Goal: Task Accomplishment & Management: Manage account settings

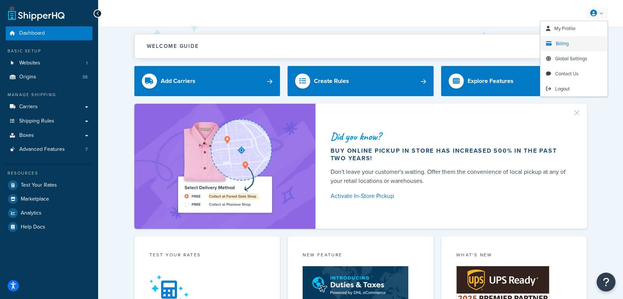
click at [575, 44] on link "Billing" at bounding box center [573, 43] width 67 height 15
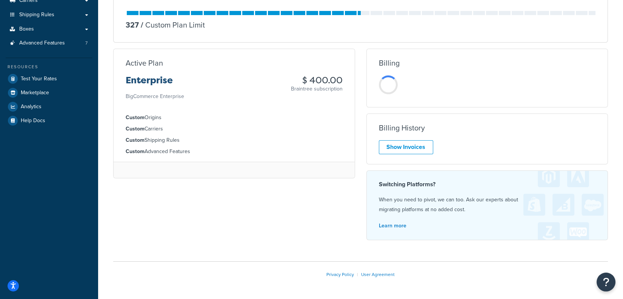
scroll to position [109, 0]
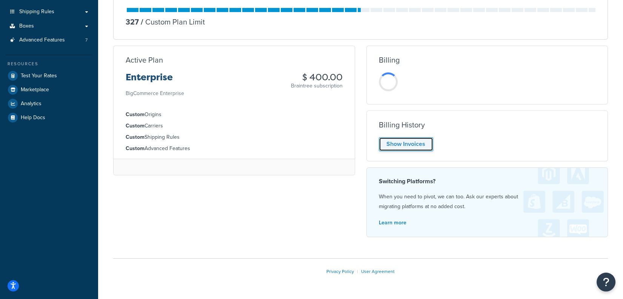
click at [424, 146] on link "Show Invoices" at bounding box center [406, 144] width 54 height 14
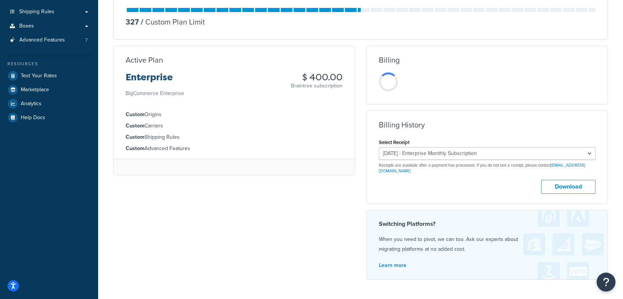
click at [363, 145] on div "Billing Unfortunately, we were unable to load the billing information. Please c…" at bounding box center [487, 166] width 253 height 240
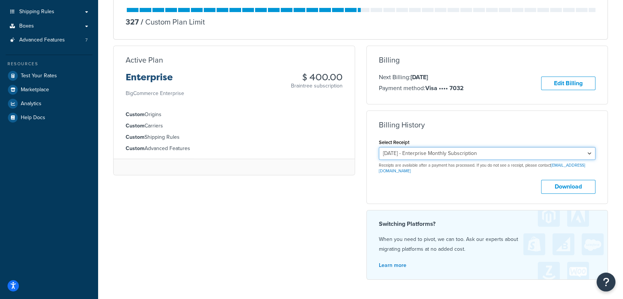
click at [424, 150] on select "September 18, 2025 - Enterprise Monthly Subscription August 18, 2025 - Enterpri…" at bounding box center [487, 153] width 217 height 13
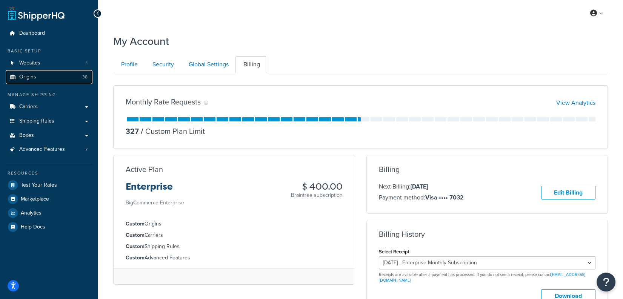
click at [51, 80] on link "Origins 38" at bounding box center [49, 77] width 87 height 14
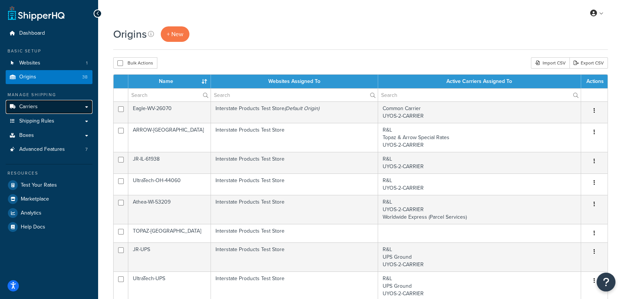
click at [64, 104] on link "Carriers" at bounding box center [49, 107] width 87 height 14
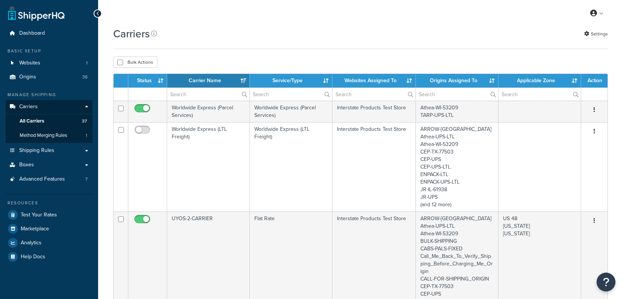
select select "15"
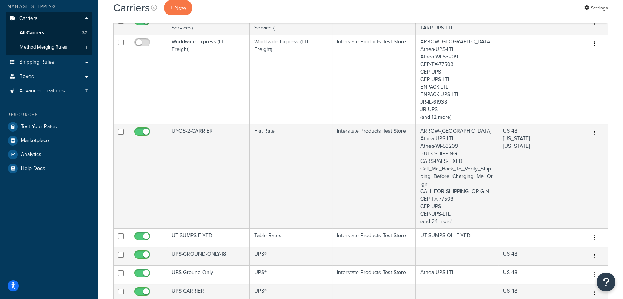
scroll to position [75, 0]
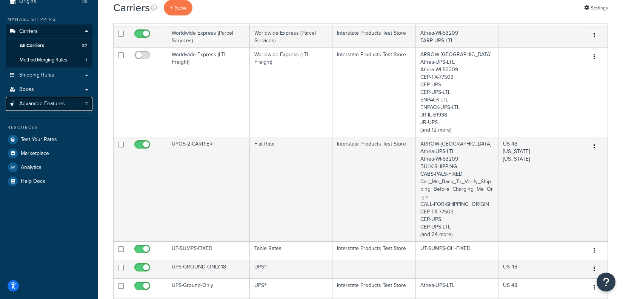
click at [56, 109] on link "Advanced Features 7" at bounding box center [49, 104] width 87 height 14
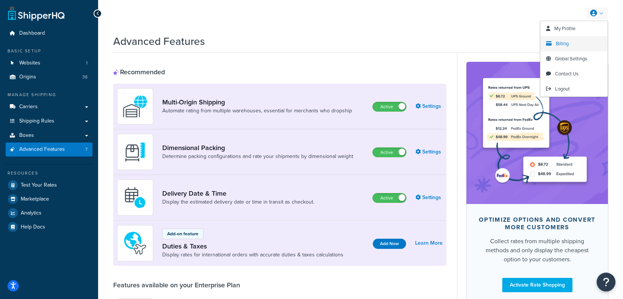
click at [573, 41] on link "Billing" at bounding box center [573, 43] width 67 height 15
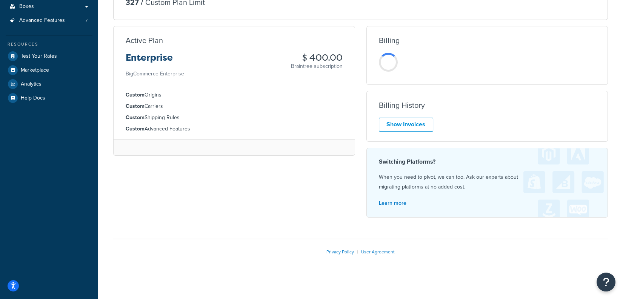
scroll to position [131, 0]
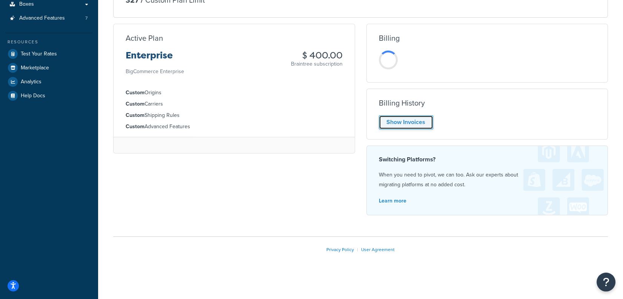
click at [404, 119] on link "Show Invoices" at bounding box center [406, 122] width 54 height 14
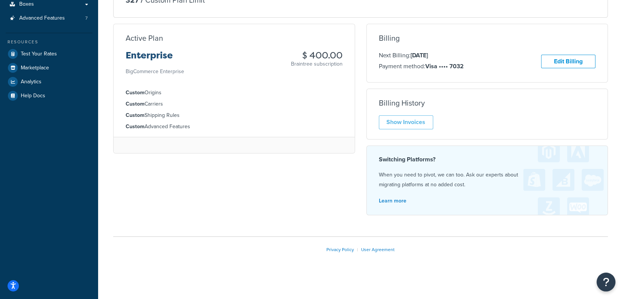
click at [361, 118] on div "Billing Next Billing: Oct 18, 2025 Payment method: Visa •••• 7032 Edit Billing …" at bounding box center [487, 123] width 253 height 198
click at [363, 126] on div "Billing Next Billing: Oct 18, 2025 Payment method: Visa •••• 7032 Edit Billing …" at bounding box center [487, 123] width 253 height 198
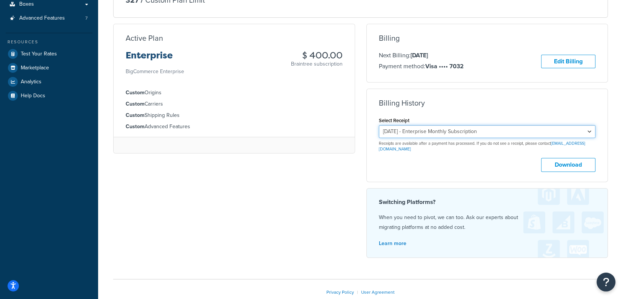
click at [404, 132] on select "September 18, 2025 - Enterprise Monthly Subscription August 18, 2025 - Enterpri…" at bounding box center [487, 131] width 217 height 13
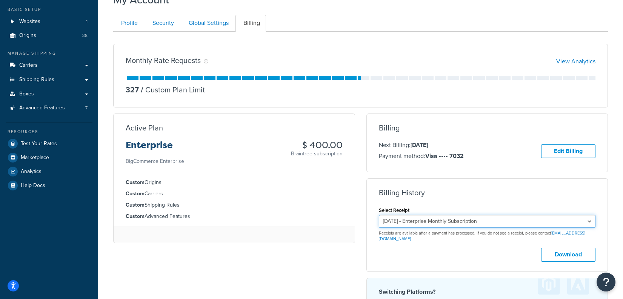
scroll to position [44, 0]
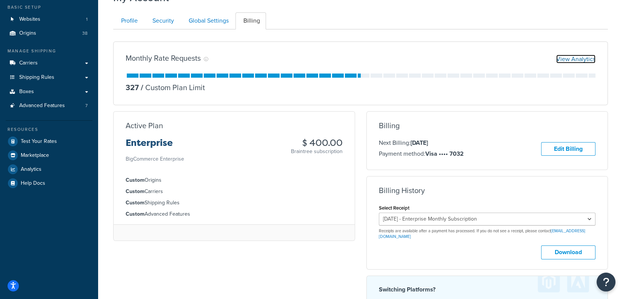
click at [578, 57] on link "View Analytics" at bounding box center [575, 59] width 39 height 9
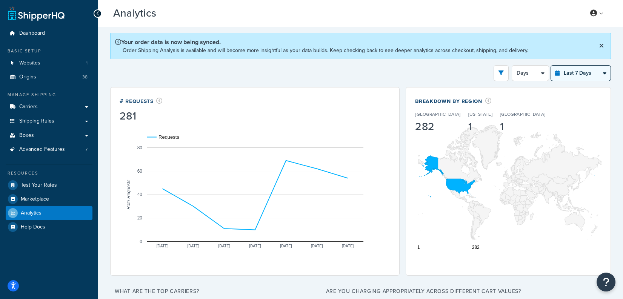
click at [561, 75] on select "Last 24 Hours Last 7 Days Last 30 Days Last 3 Months Last 6 Months Last 12 Mont…" at bounding box center [581, 73] width 60 height 15
select select "last_year"
click at [551, 66] on select "Last 24 Hours Last 7 Days Last 30 Days Last 3 Months Last 6 Months Last 12 Mont…" at bounding box center [581, 73] width 60 height 15
select select "1M"
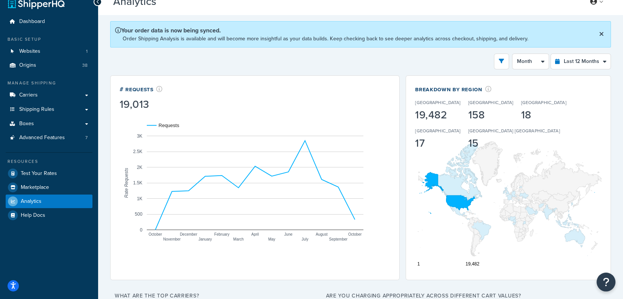
scroll to position [8, 0]
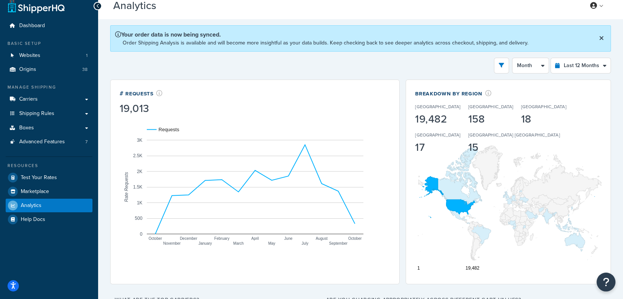
click at [603, 27] on div "Your order data is now being synced. Order Shipping Analysis is available and w…" at bounding box center [360, 38] width 501 height 26
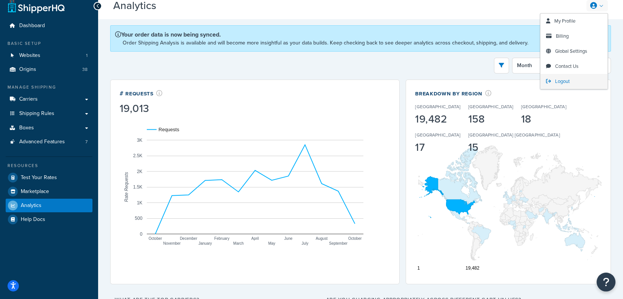
click at [562, 80] on span "Logout" at bounding box center [562, 81] width 15 height 7
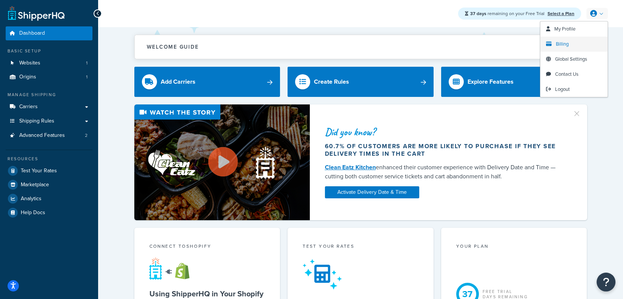
click at [563, 45] on span "Billing" at bounding box center [562, 43] width 13 height 7
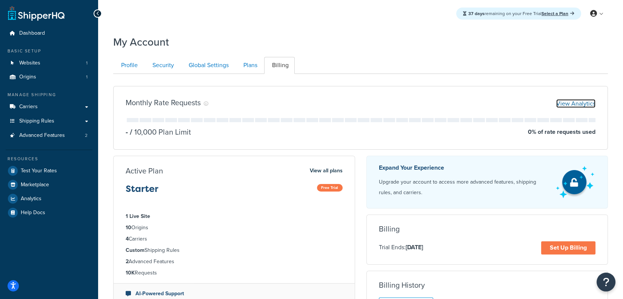
click at [573, 103] on link "View Analytics" at bounding box center [575, 103] width 39 height 9
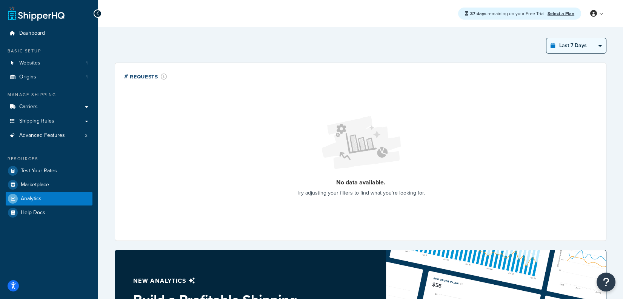
click at [578, 47] on select "Last 24 Hours Last 7 Days Last 30 Days Last 3 Months Last 6 Months Last 12 Mont…" at bounding box center [576, 45] width 60 height 15
click at [546, 38] on select "Last 24 Hours Last 7 Days Last 30 Days Last 3 Months Last 6 Months Last 12 Mont…" at bounding box center [576, 45] width 60 height 15
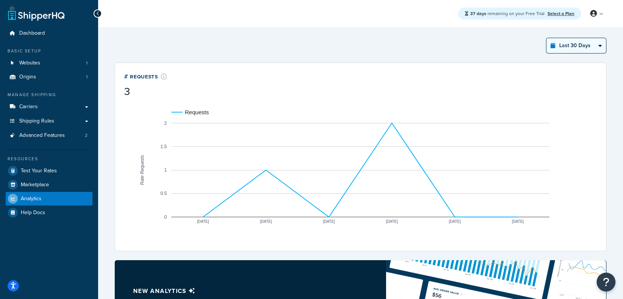
click at [578, 48] on select "Last 24 Hours Last 7 Days Last 30 Days Last 3 Months Last 6 Months Last 12 Mont…" at bounding box center [576, 45] width 60 height 15
select select "last_3_months"
click at [546, 38] on select "Last 24 Hours Last 7 Days Last 30 Days Last 3 Months Last 6 Months Last 12 Mont…" at bounding box center [576, 45] width 60 height 15
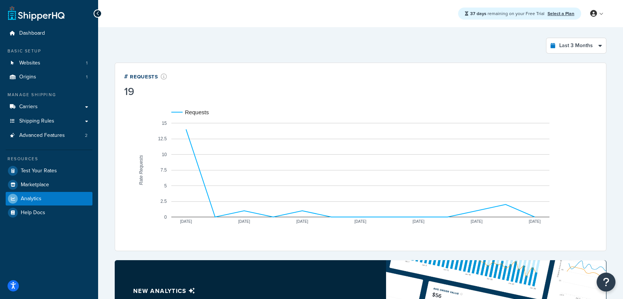
click at [312, 22] on div "37 days remaining on your Free Trial Select a Plan My Profile Billing Global Se…" at bounding box center [360, 13] width 525 height 27
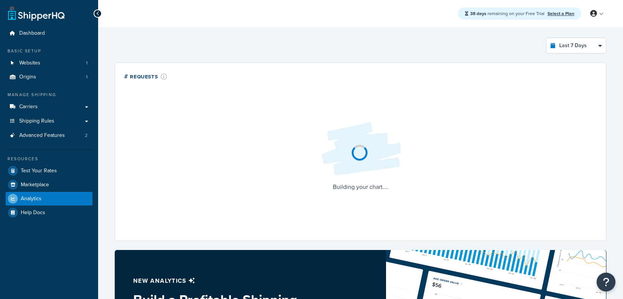
select select "last_7_days"
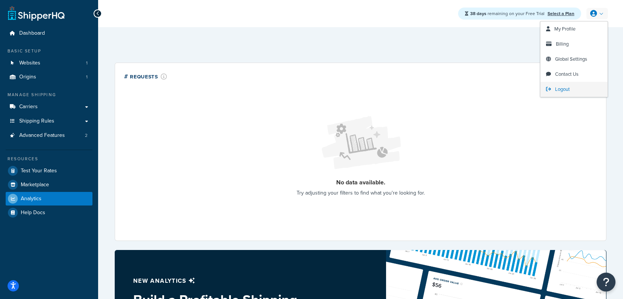
click at [567, 88] on span "Logout" at bounding box center [562, 89] width 15 height 7
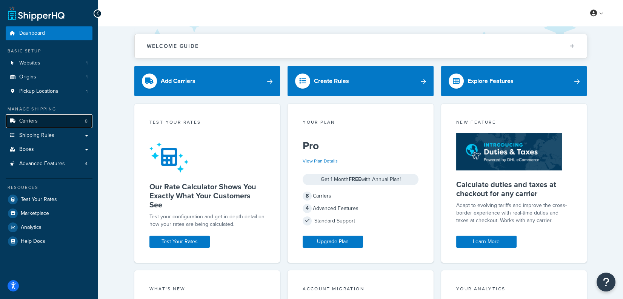
click at [51, 126] on link "Carriers 8" at bounding box center [49, 121] width 87 height 14
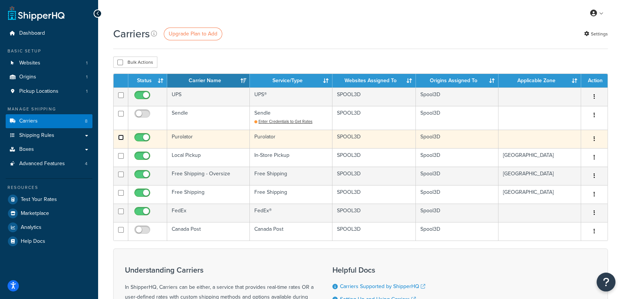
click at [121, 138] on input "checkbox" at bounding box center [121, 138] width 6 height 6
checkbox input "false"
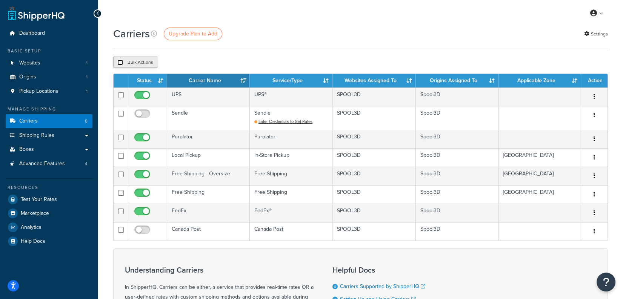
click at [118, 65] on input "checkbox" at bounding box center [120, 63] width 6 height 6
checkbox input "true"
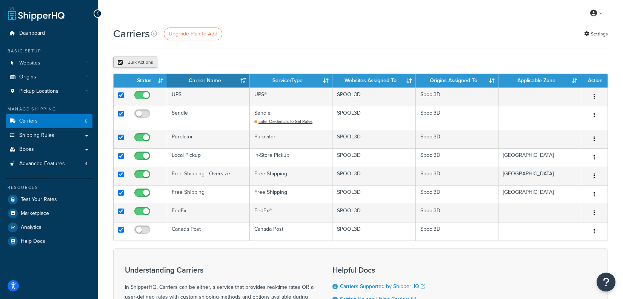
checkbox input "true"
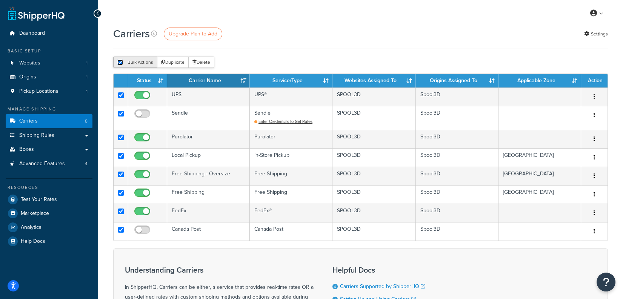
click at [118, 65] on input "checkbox" at bounding box center [120, 63] width 6 height 6
checkbox input "false"
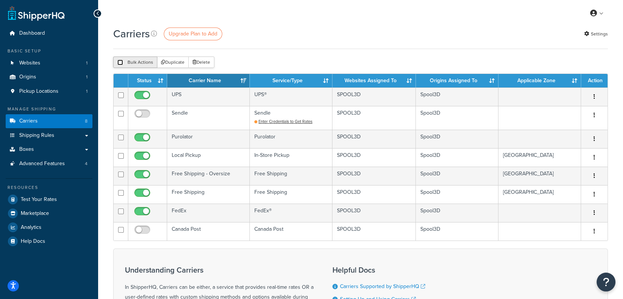
checkbox input "false"
